Goal: Find specific page/section: Find specific page/section

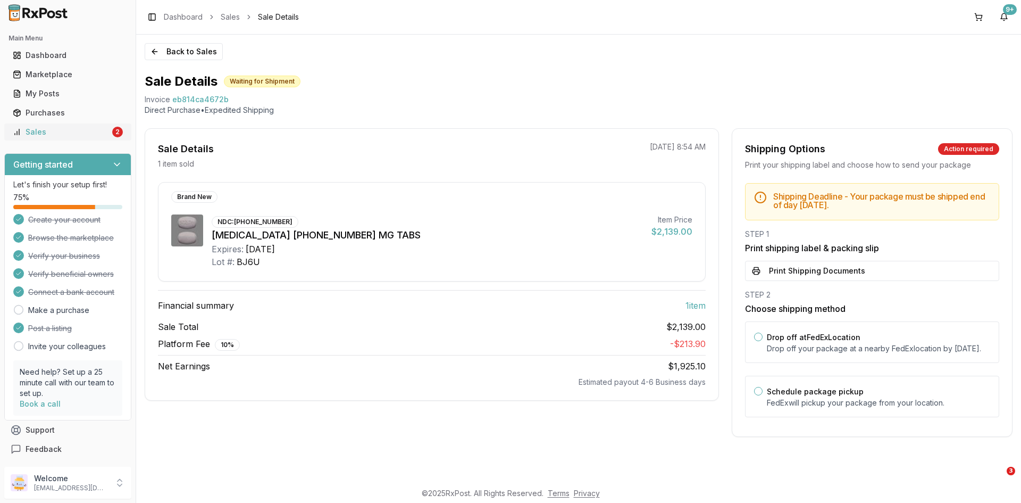
click at [76, 132] on div "Sales" at bounding box center [61, 132] width 97 height 11
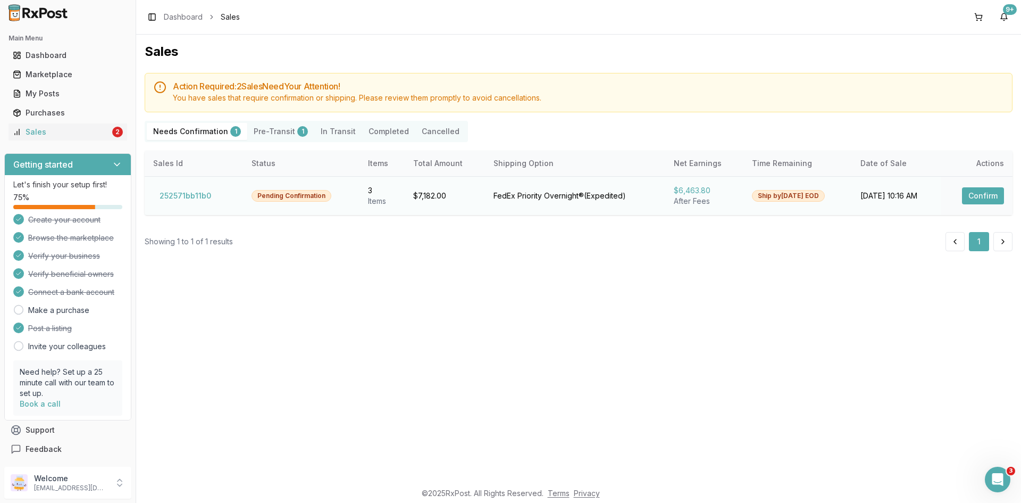
click at [984, 189] on button "Confirm" at bounding box center [983, 195] width 42 height 17
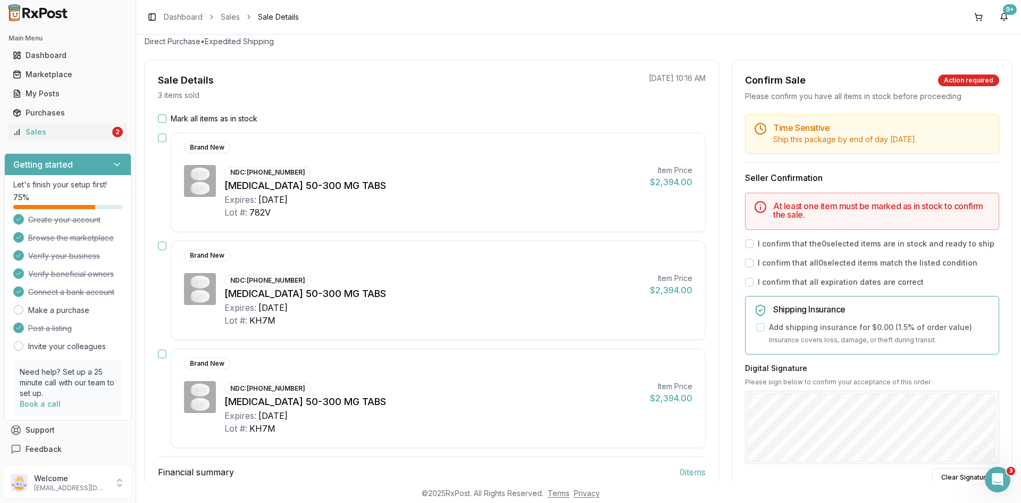
scroll to position [14, 0]
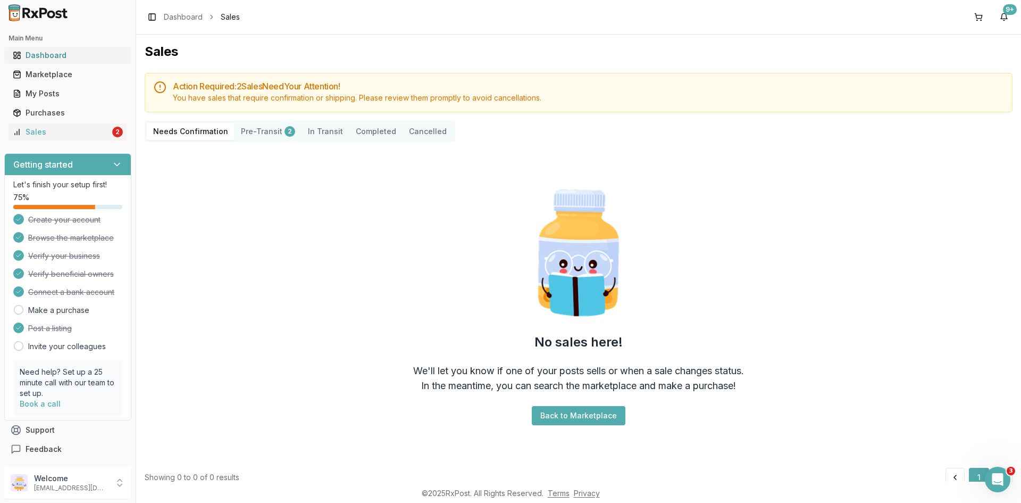
click at [43, 56] on div "Dashboard" at bounding box center [68, 55] width 110 height 11
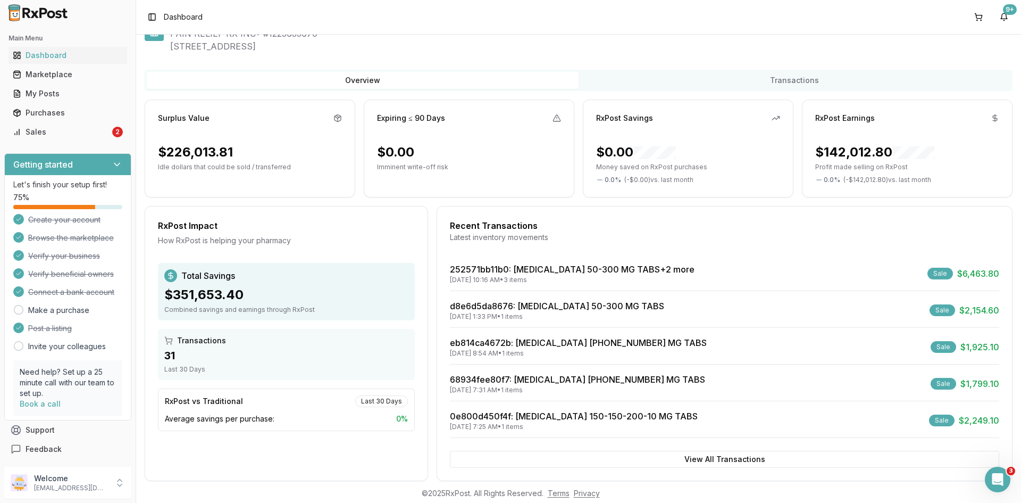
scroll to position [49, 0]
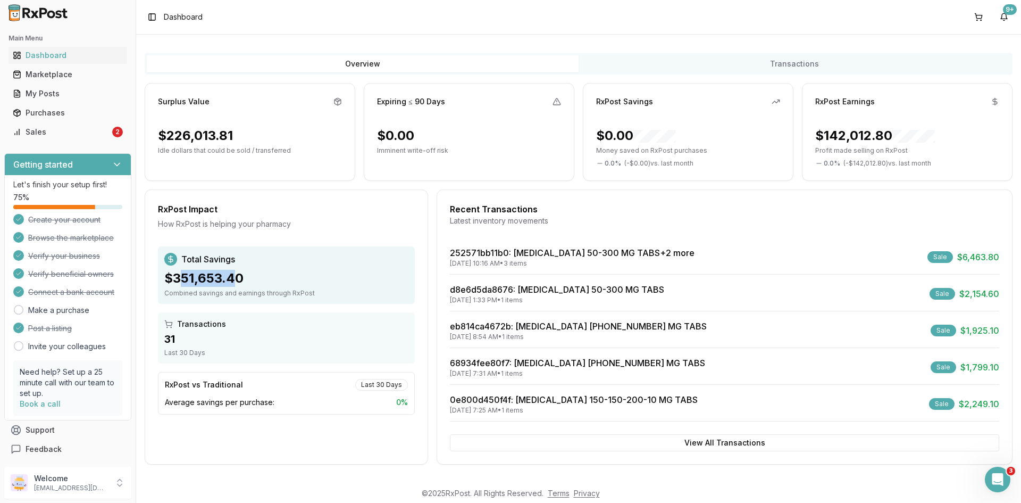
drag, startPoint x: 182, startPoint y: 279, endPoint x: 260, endPoint y: 256, distance: 80.6
click at [258, 256] on div "Total Savings $351,653.40 Combined savings and earnings through RxPost" at bounding box center [286, 274] width 257 height 57
